Goal: Transaction & Acquisition: Purchase product/service

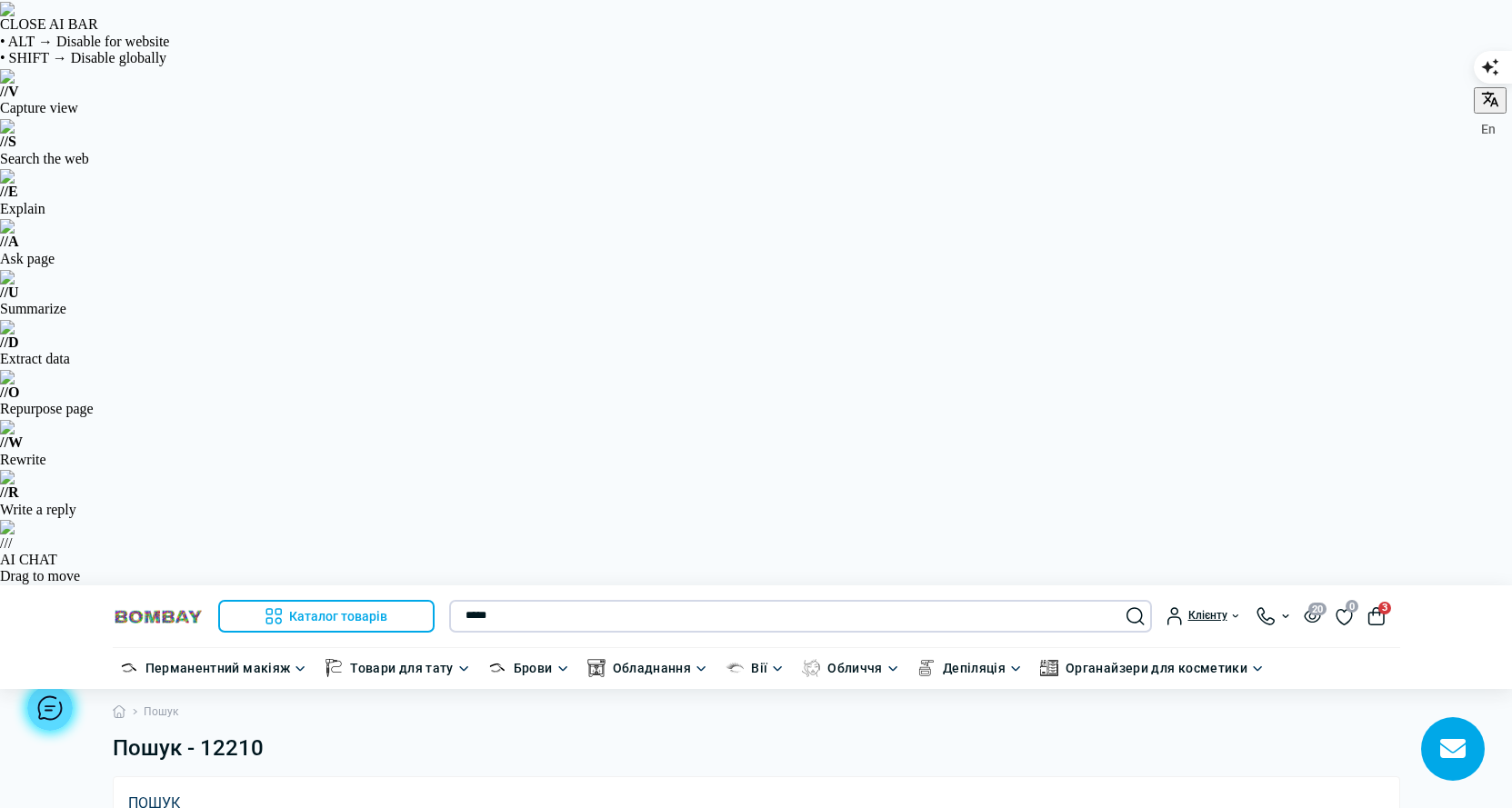
click at [490, 600] on input "*****" at bounding box center [800, 617] width 703 height 33
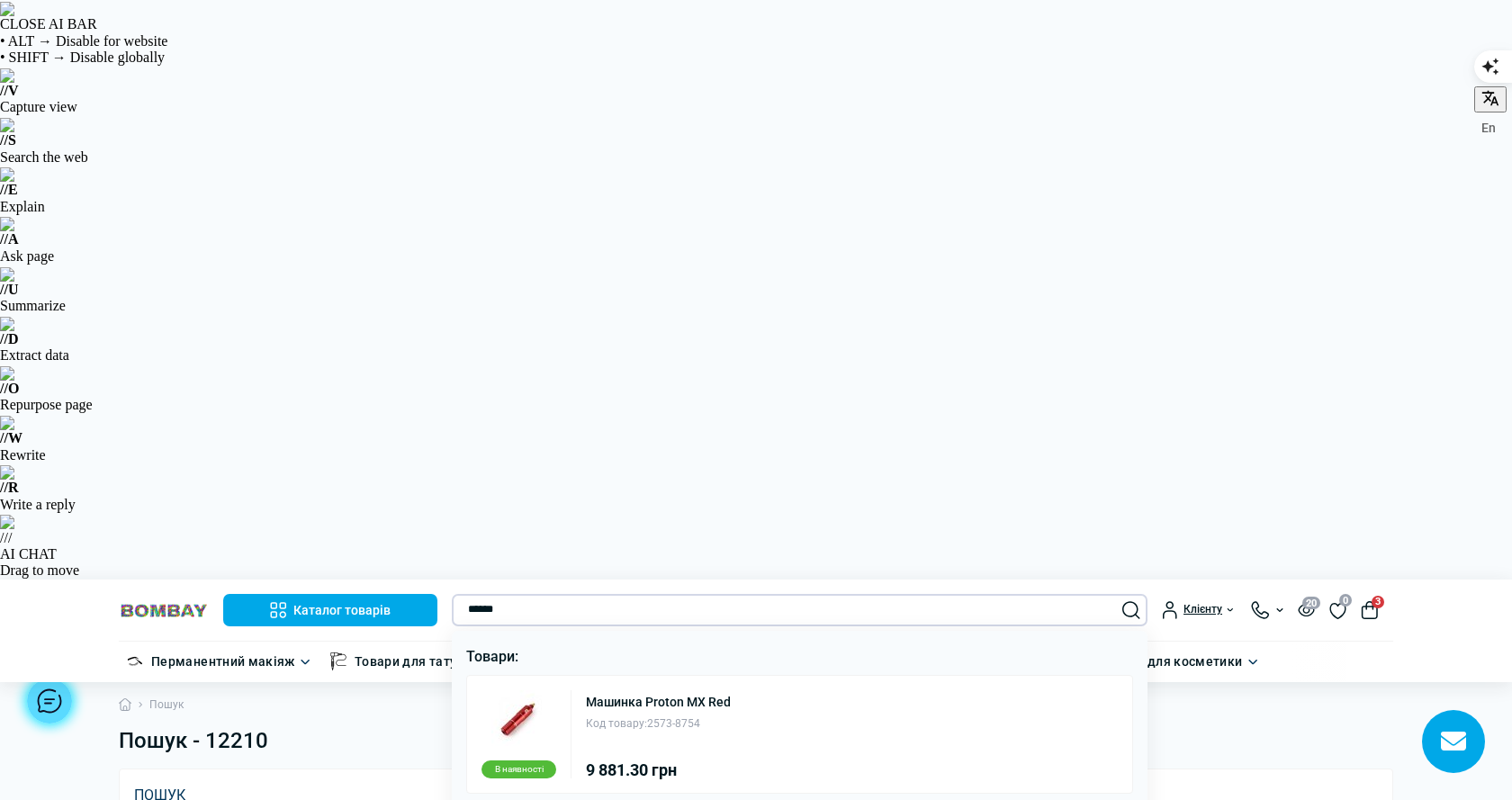
type input "******"
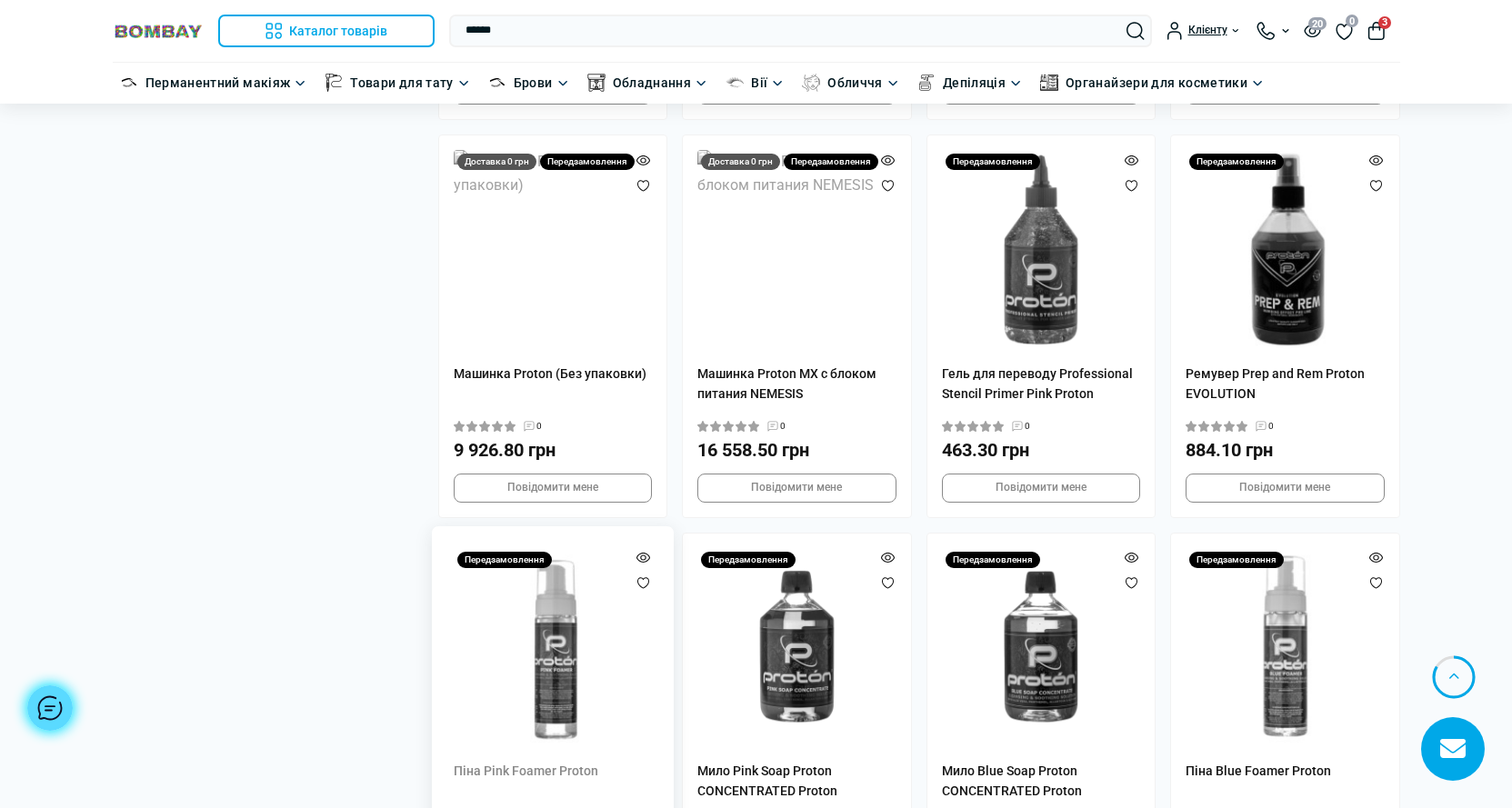
scroll to position [2876, 0]
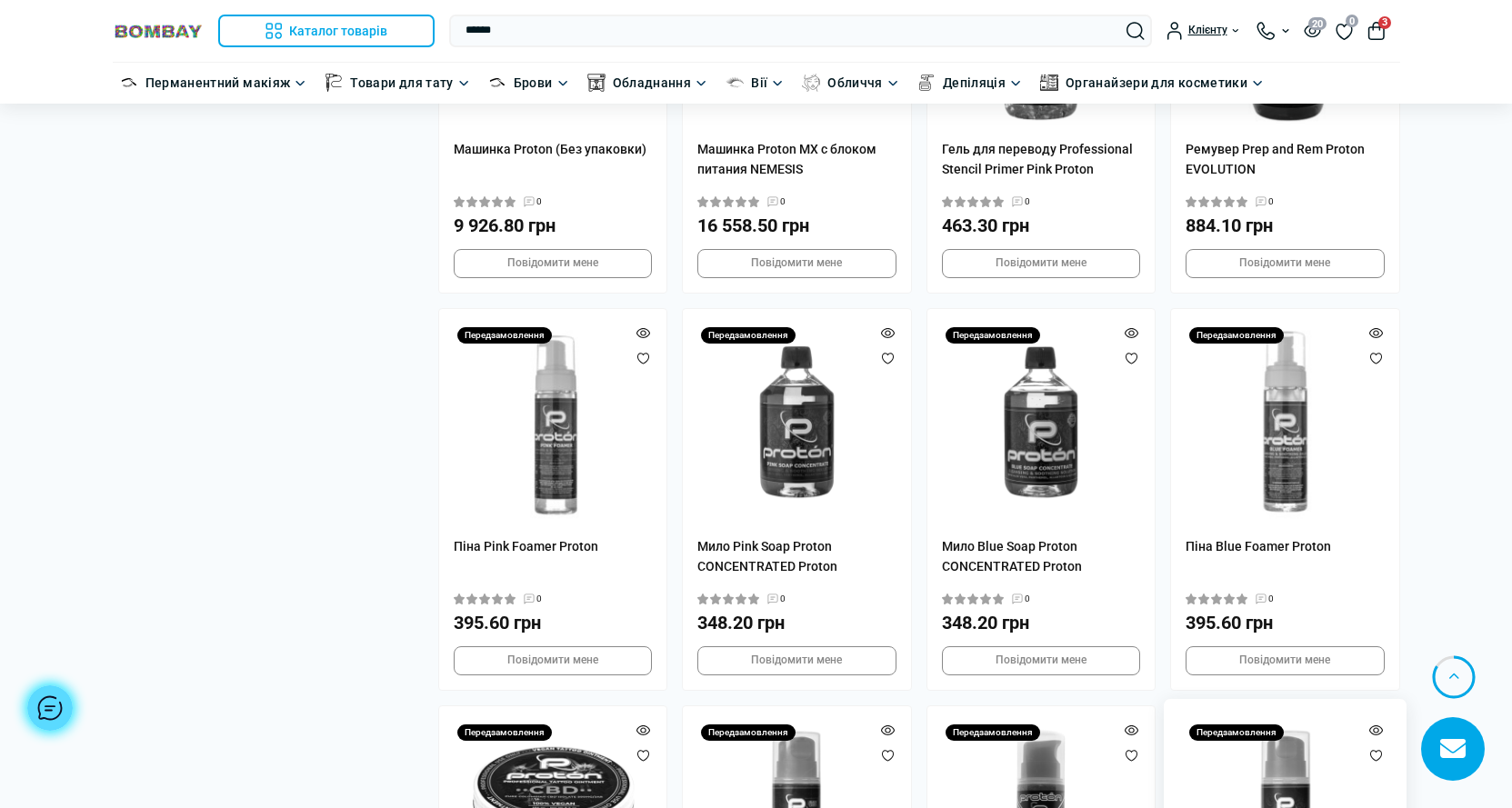
drag, startPoint x: 1301, startPoint y: 382, endPoint x: 1282, endPoint y: 382, distance: 19.0
